Goal: Task Accomplishment & Management: Complete application form

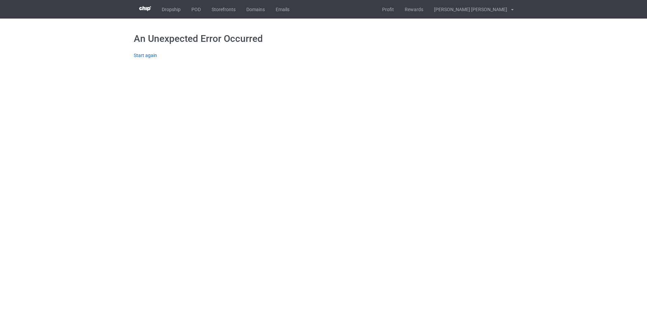
click at [141, 57] on link "Start again" at bounding box center [145, 55] width 23 height 5
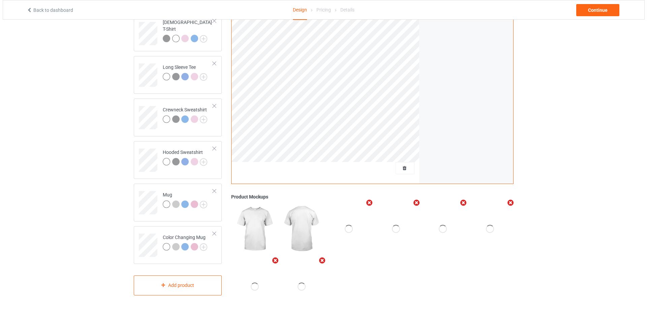
scroll to position [118, 0]
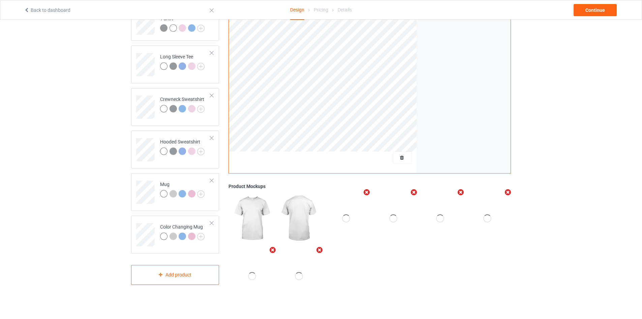
click at [365, 190] on icon "Remove mockup" at bounding box center [367, 192] width 8 height 7
click at [306, 263] on div "Add mockup" at bounding box center [299, 275] width 42 height 53
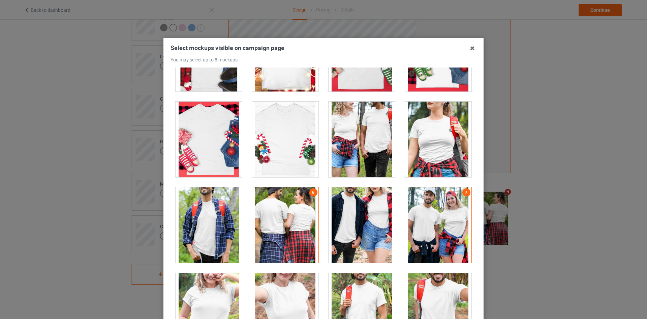
scroll to position [7410, 0]
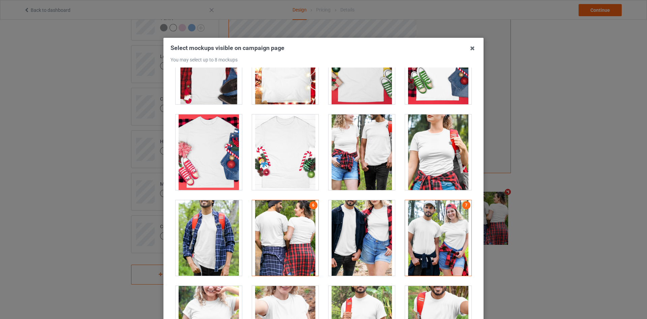
click at [295, 228] on div at bounding box center [285, 238] width 66 height 76
click at [367, 229] on div at bounding box center [362, 238] width 66 height 76
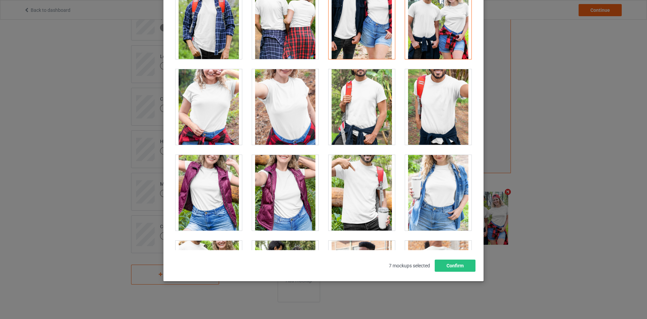
scroll to position [7579, 0]
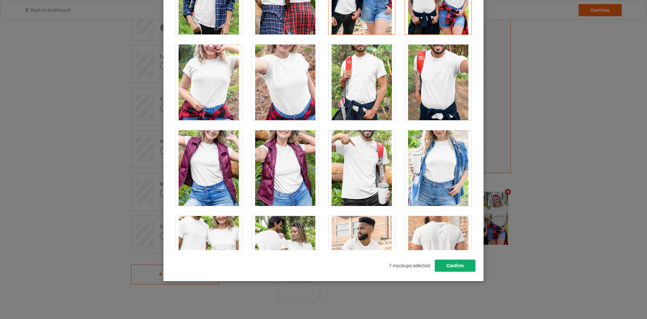
click at [449, 260] on button "Confirm" at bounding box center [455, 265] width 41 height 12
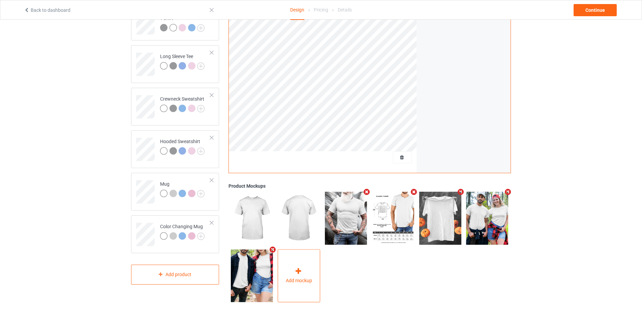
click at [309, 259] on div "Add mockup" at bounding box center [299, 275] width 42 height 53
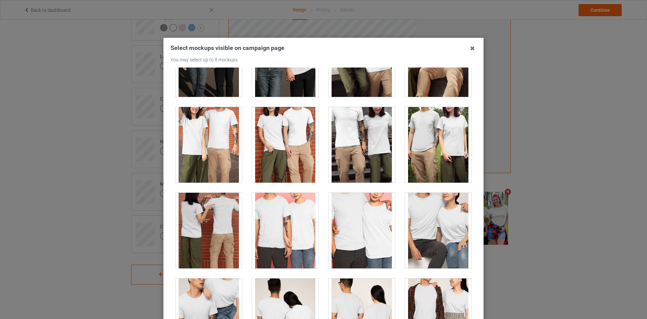
scroll to position [2361, 0]
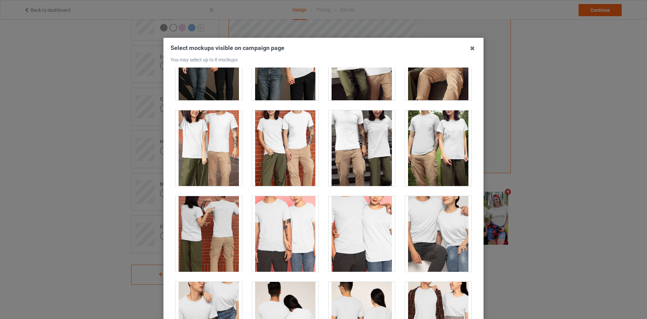
click at [281, 163] on div at bounding box center [285, 148] width 66 height 76
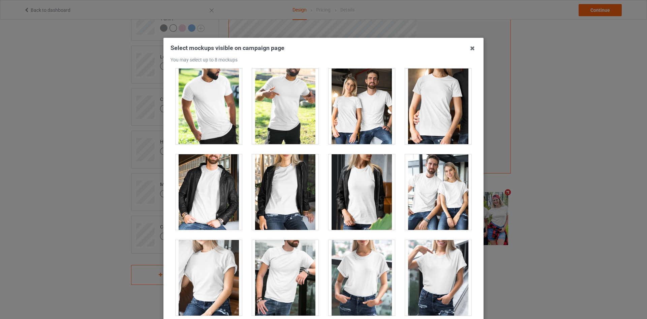
scroll to position [8145, 0]
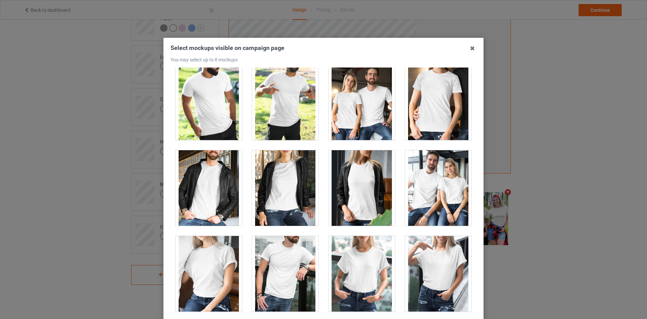
click at [355, 112] on div at bounding box center [362, 102] width 66 height 76
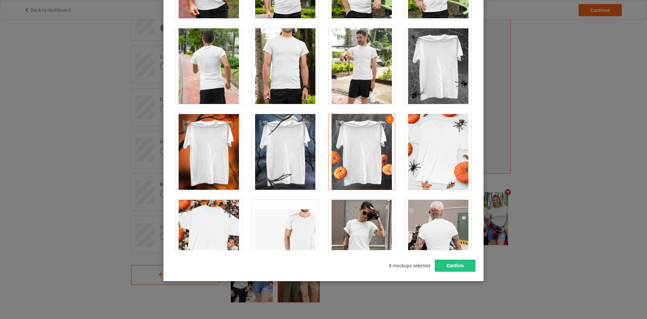
scroll to position [6610, 0]
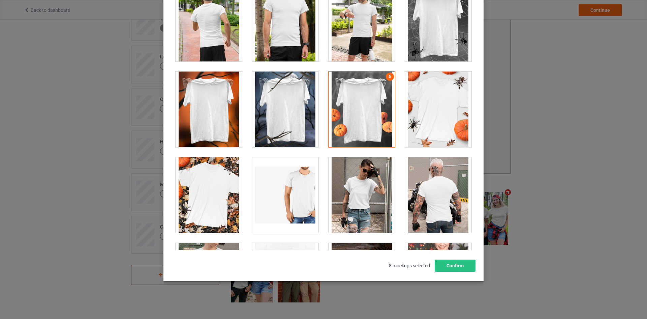
click at [360, 93] on div at bounding box center [362, 109] width 66 height 76
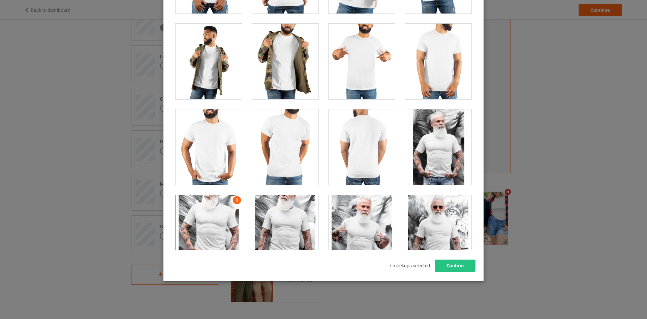
scroll to position [5215, 0]
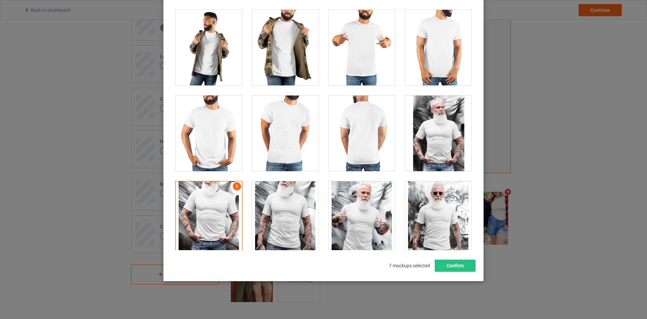
click at [207, 202] on div at bounding box center [209, 219] width 66 height 76
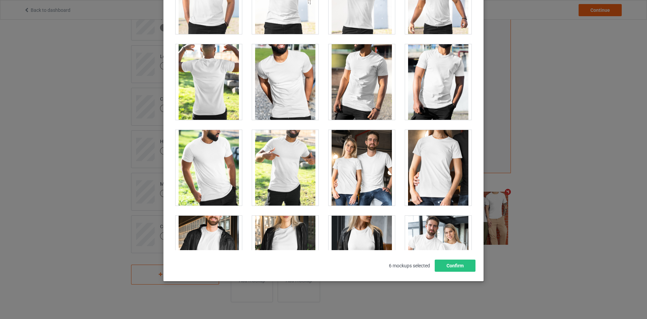
scroll to position [8008, 0]
click at [352, 158] on div at bounding box center [362, 167] width 66 height 76
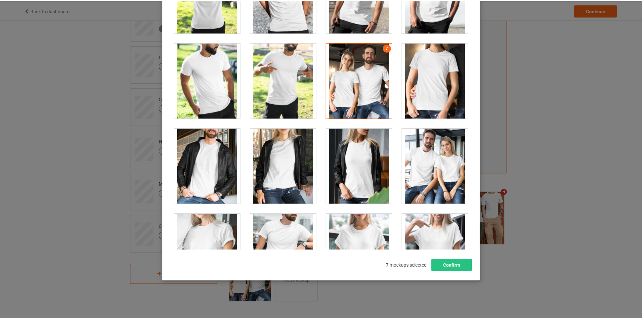
scroll to position [8109, 0]
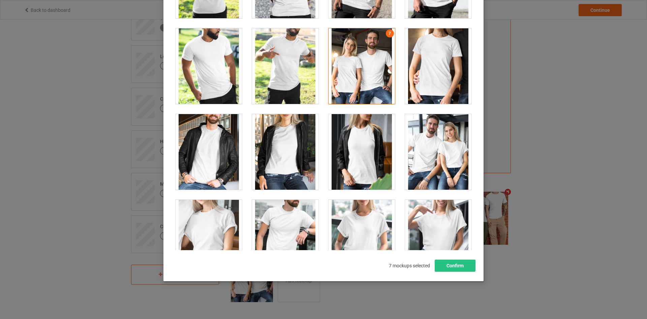
click at [428, 161] on div at bounding box center [438, 152] width 66 height 76
click at [448, 262] on button "Confirm" at bounding box center [455, 265] width 41 height 12
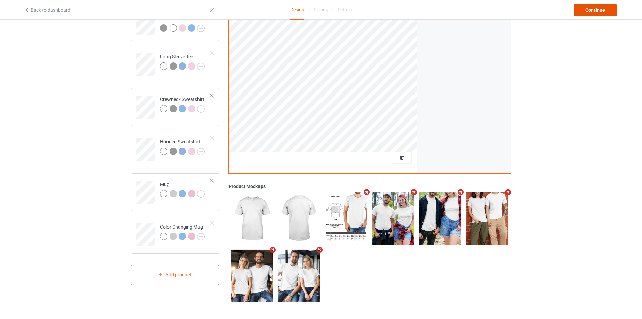
click at [586, 13] on div "Continue" at bounding box center [595, 10] width 43 height 12
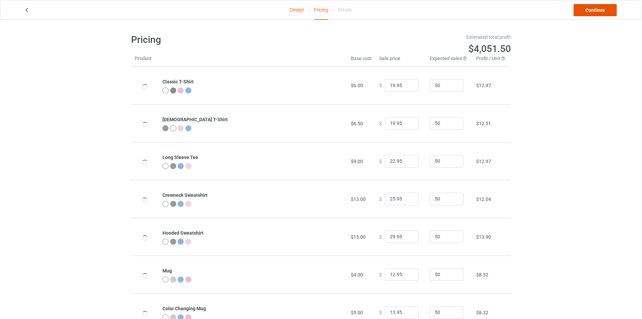
click at [596, 10] on link "Continue" at bounding box center [595, 10] width 43 height 12
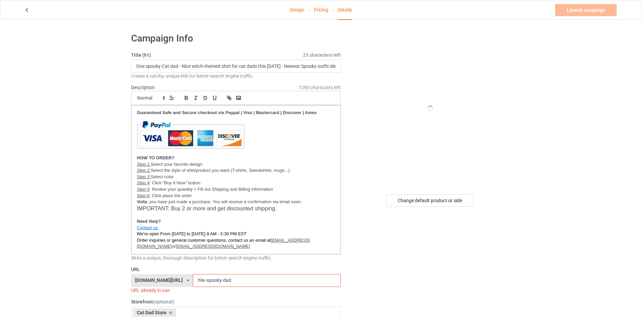
scroll to position [101, 0]
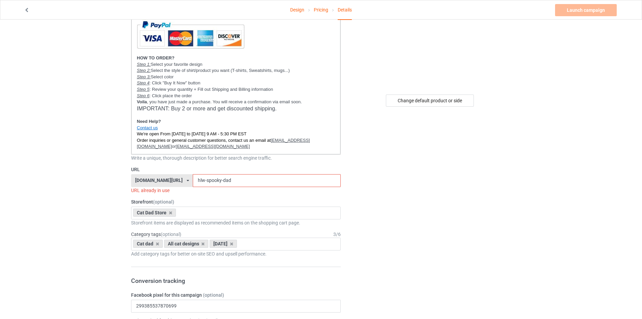
click at [165, 179] on div "[DOMAIN_NAME][URL]" at bounding box center [159, 180] width 48 height 5
click at [155, 203] on div "[DOMAIN_NAME][URL]" at bounding box center [162, 205] width 61 height 12
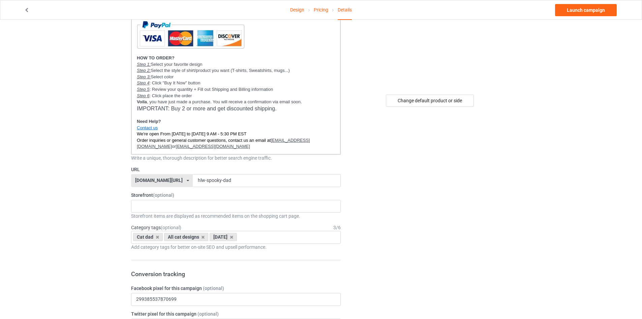
click at [150, 179] on div "[DOMAIN_NAME][URL]" at bounding box center [159, 180] width 48 height 5
click at [308, 142] on u "[EMAIL_ADDRESS][DOMAIN_NAME]" at bounding box center [223, 143] width 173 height 11
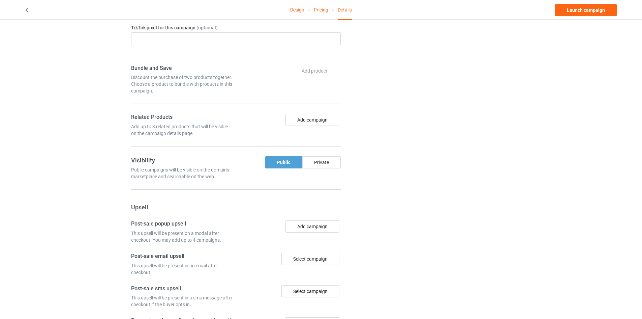
click at [324, 160] on div "Private" at bounding box center [321, 162] width 38 height 12
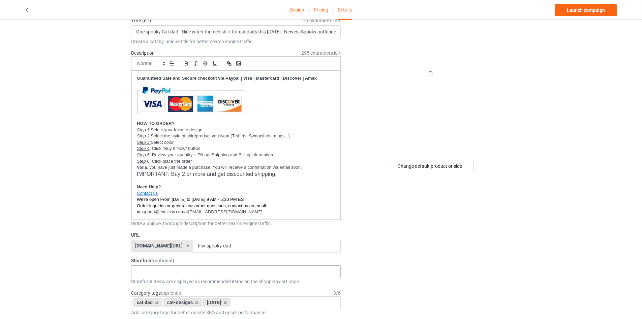
scroll to position [101, 0]
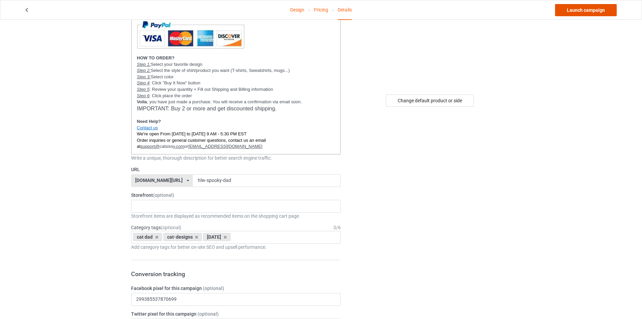
click at [601, 12] on link "Launch campaign" at bounding box center [586, 10] width 62 height 12
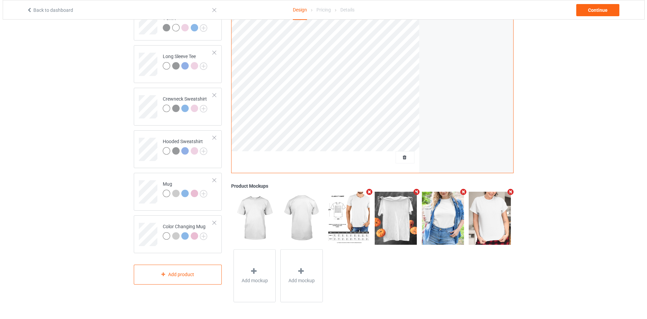
scroll to position [118, 0]
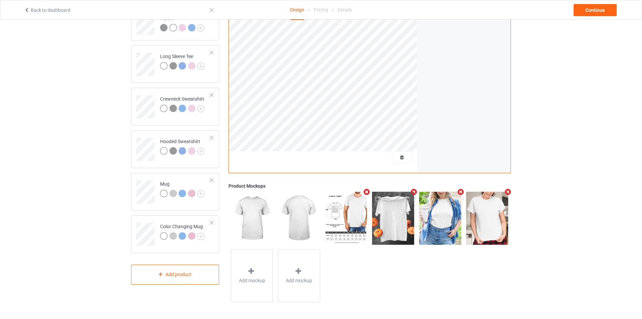
click at [459, 194] on icon "Remove mockup" at bounding box center [461, 191] width 8 height 7
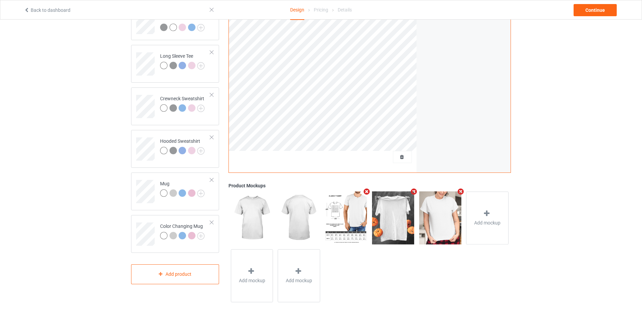
click at [459, 194] on icon "Remove mockup" at bounding box center [461, 191] width 8 height 7
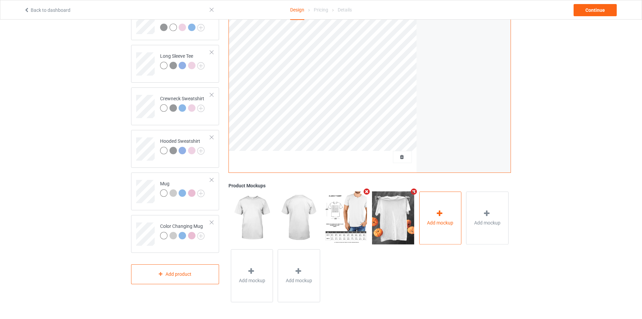
click at [453, 207] on div "Add mockup" at bounding box center [441, 217] width 42 height 53
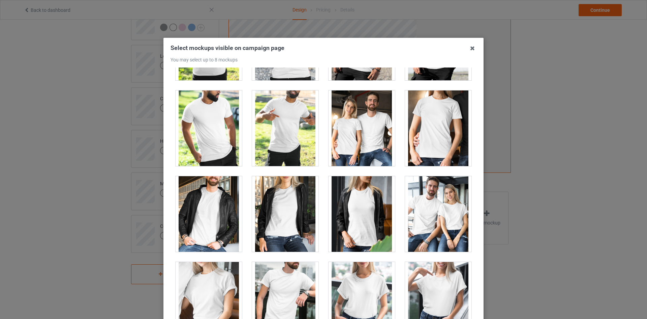
scroll to position [8111, 0]
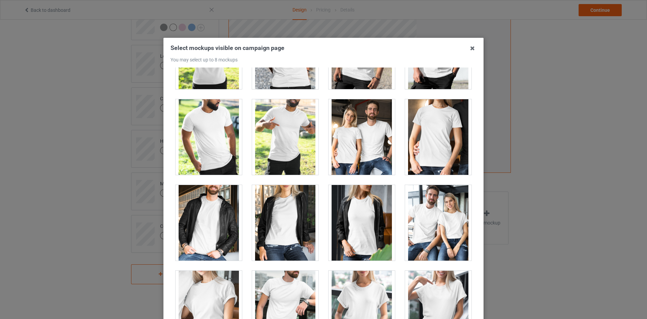
click at [430, 218] on div at bounding box center [438, 223] width 66 height 76
click at [373, 155] on div at bounding box center [362, 137] width 66 height 76
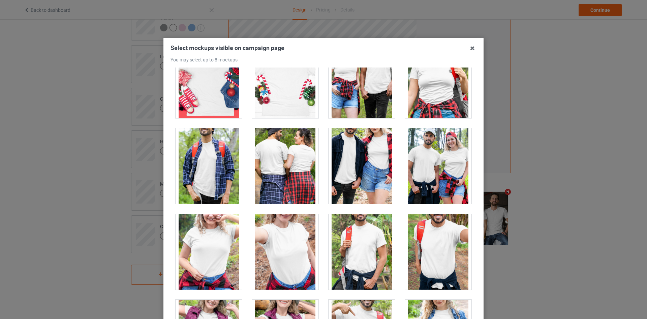
scroll to position [7470, 0]
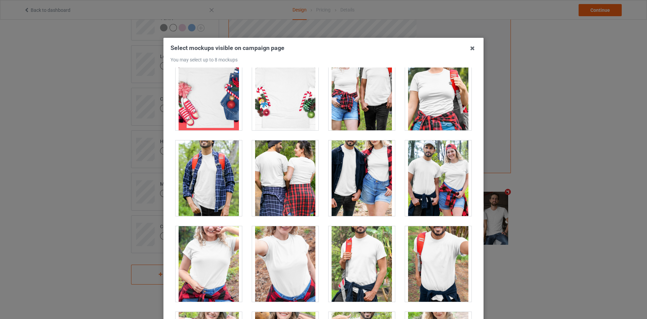
click at [373, 155] on div at bounding box center [362, 178] width 66 height 76
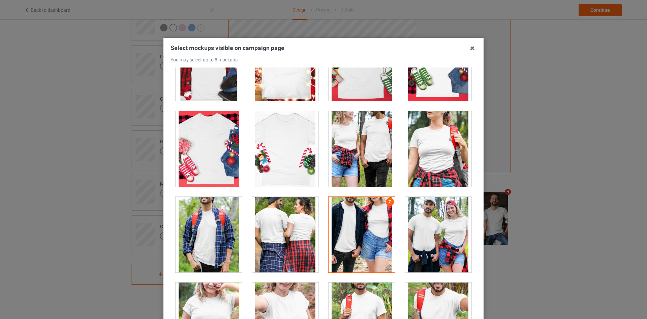
scroll to position [7402, 0]
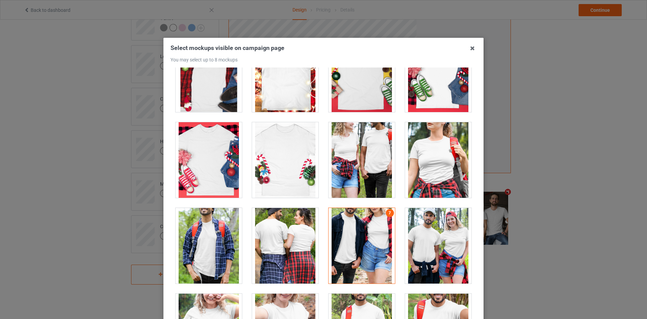
click at [373, 155] on div at bounding box center [362, 160] width 66 height 76
click at [434, 229] on div at bounding box center [438, 246] width 66 height 76
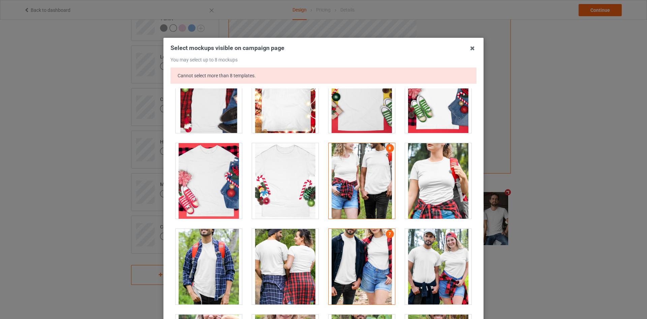
click at [431, 242] on div at bounding box center [438, 267] width 66 height 76
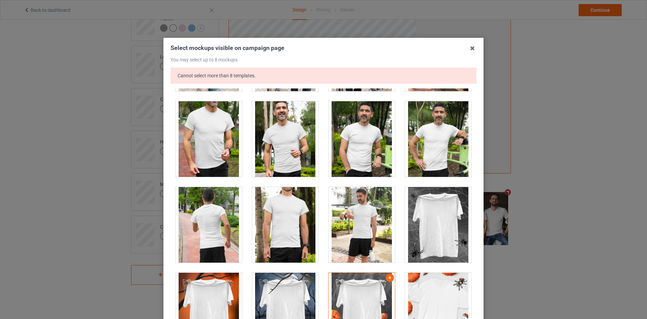
scroll to position [6529, 0]
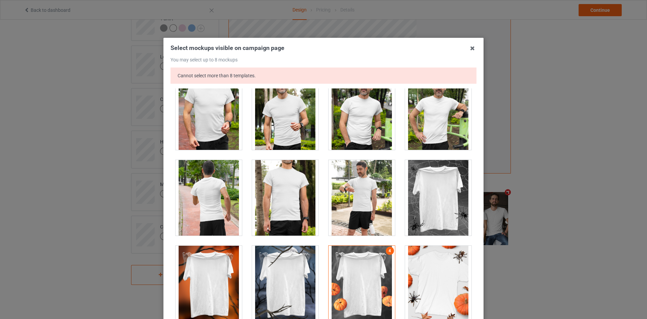
click at [372, 269] on div at bounding box center [362, 284] width 66 height 76
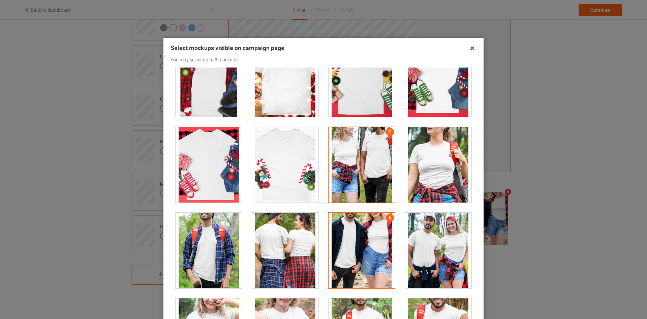
scroll to position [7406, 0]
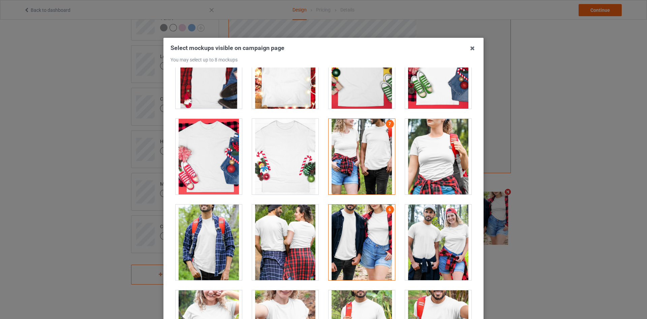
click at [426, 220] on div at bounding box center [438, 242] width 66 height 76
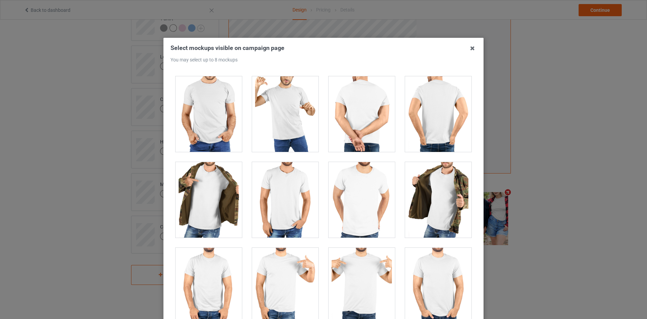
scroll to position [5557, 0]
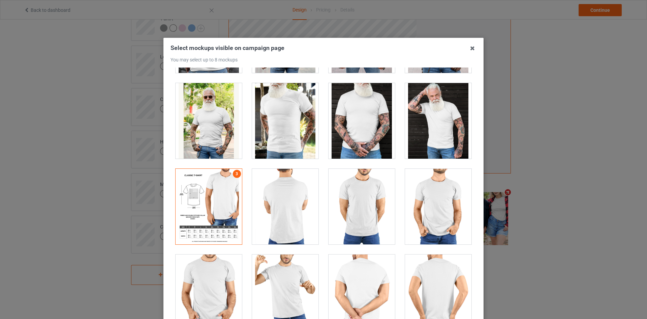
click at [224, 191] on div at bounding box center [209, 207] width 66 height 76
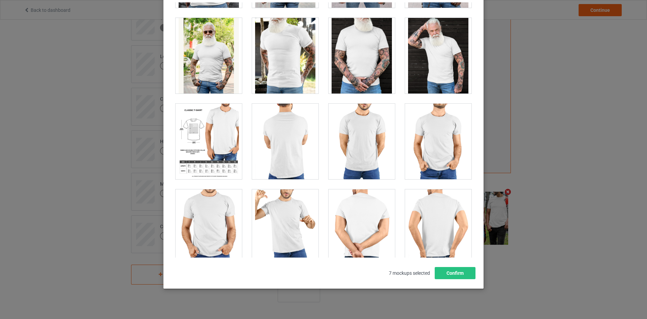
scroll to position [73, 0]
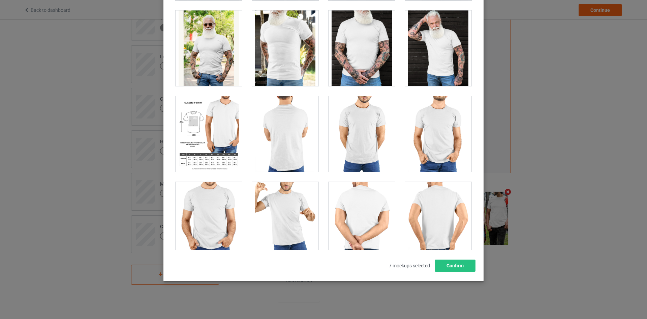
click at [452, 273] on div "Select mockups visible on campaign page You may select up to 8 mockups 1 2 6 5 …" at bounding box center [324, 123] width 320 height 316
click at [452, 271] on button "Confirm" at bounding box center [455, 265] width 41 height 12
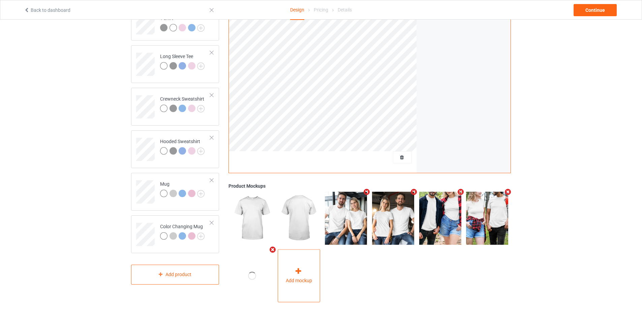
click at [292, 283] on span "Add mockup" at bounding box center [299, 280] width 26 height 7
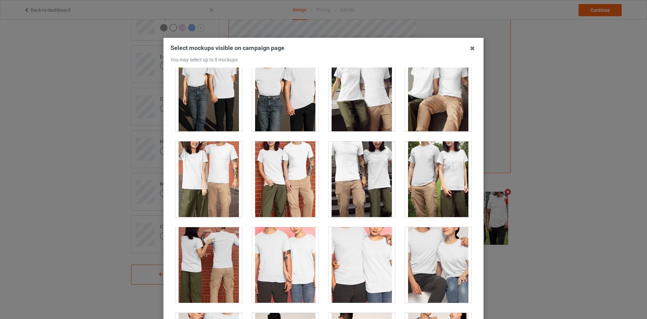
scroll to position [2327, 0]
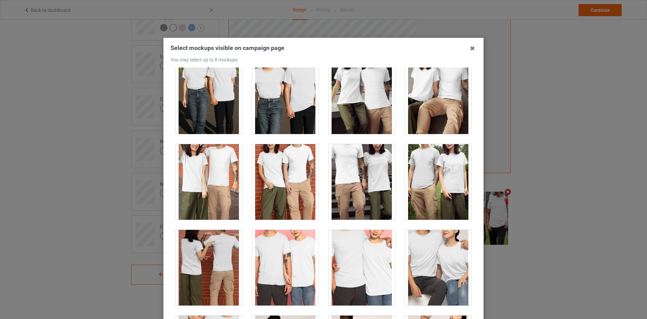
click at [295, 172] on div at bounding box center [285, 182] width 66 height 76
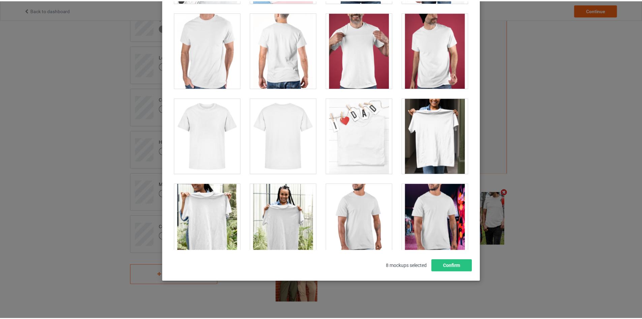
scroll to position [73, 0]
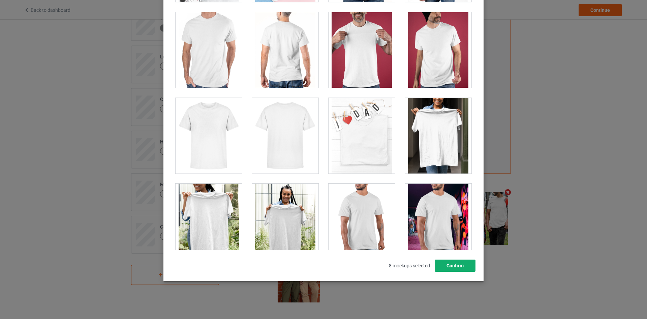
click at [463, 270] on button "Confirm" at bounding box center [455, 265] width 41 height 12
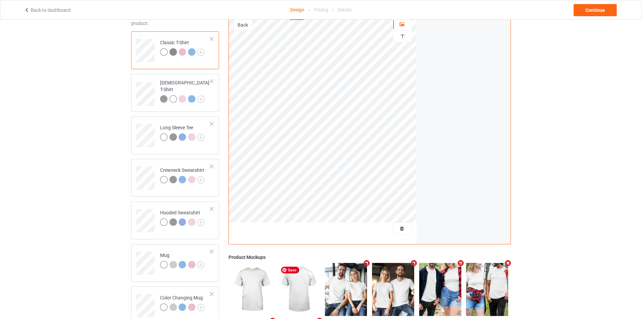
scroll to position [17, 0]
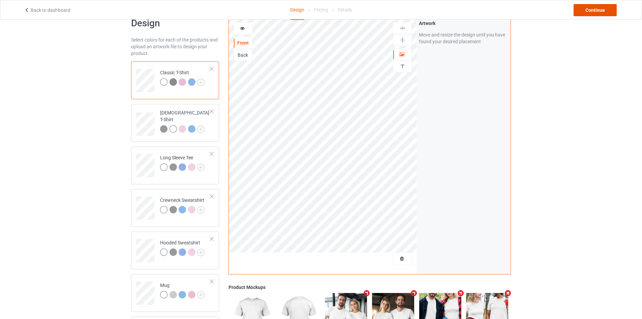
click at [602, 14] on div "Continue" at bounding box center [595, 10] width 43 height 12
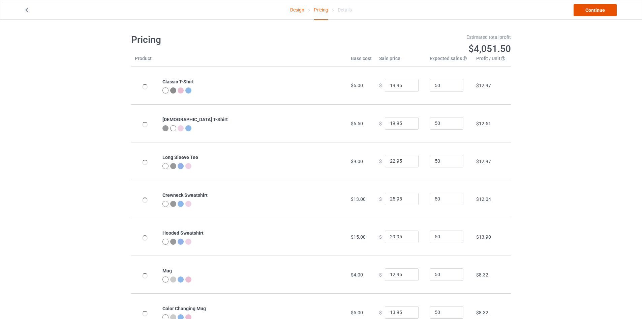
click at [602, 14] on link "Continue" at bounding box center [595, 10] width 43 height 12
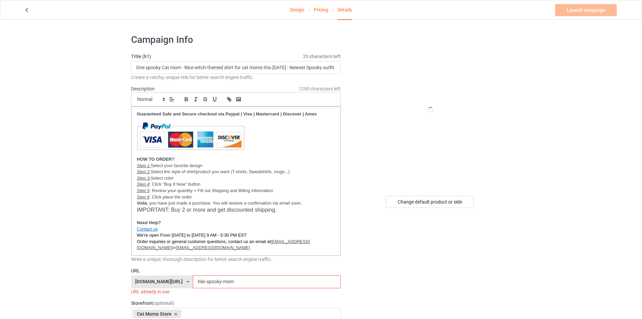
click at [151, 284] on div "[DOMAIN_NAME][URL]" at bounding box center [159, 281] width 48 height 5
click at [153, 304] on div "[DOMAIN_NAME][URL]" at bounding box center [162, 306] width 61 height 12
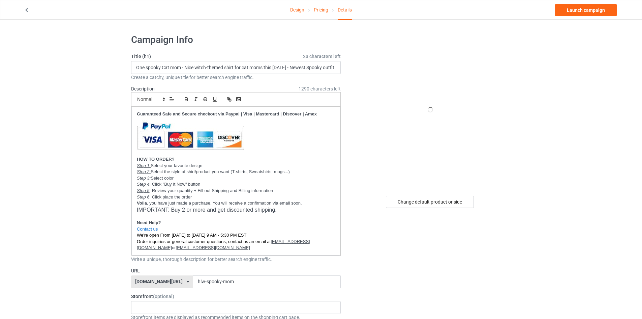
click at [143, 279] on div "[DOMAIN_NAME][URL]" at bounding box center [159, 281] width 48 height 5
copy div "catsissy"
click at [307, 240] on u "[EMAIL_ADDRESS][DOMAIN_NAME]" at bounding box center [223, 244] width 173 height 11
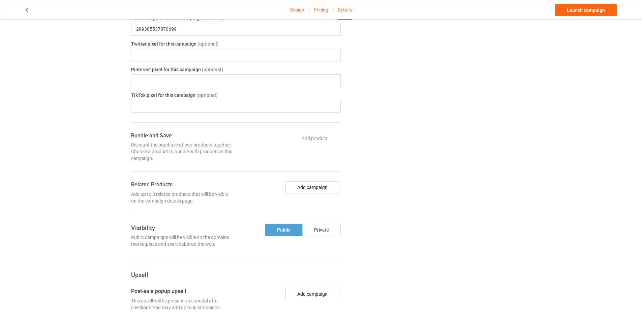
click at [317, 228] on div "Private" at bounding box center [321, 230] width 38 height 12
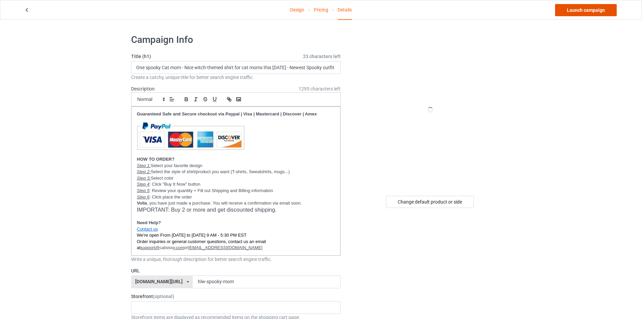
click at [600, 7] on link "Launch campaign" at bounding box center [586, 10] width 62 height 12
